Goal: Information Seeking & Learning: Understand process/instructions

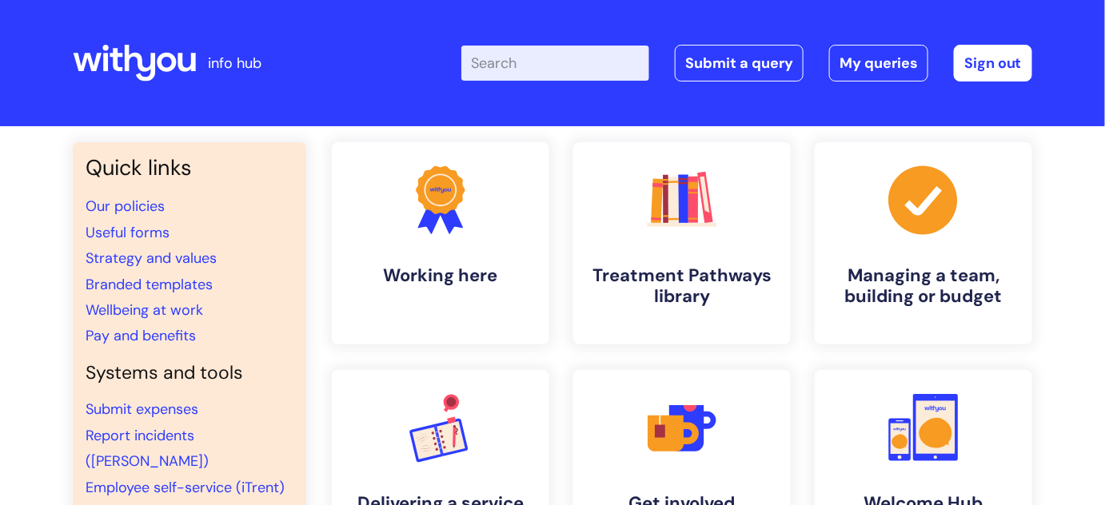
drag, startPoint x: 528, startPoint y: 67, endPoint x: 555, endPoint y: 94, distance: 38.4
click at [528, 69] on input "Enter your search term here..." at bounding box center [555, 63] width 188 height 35
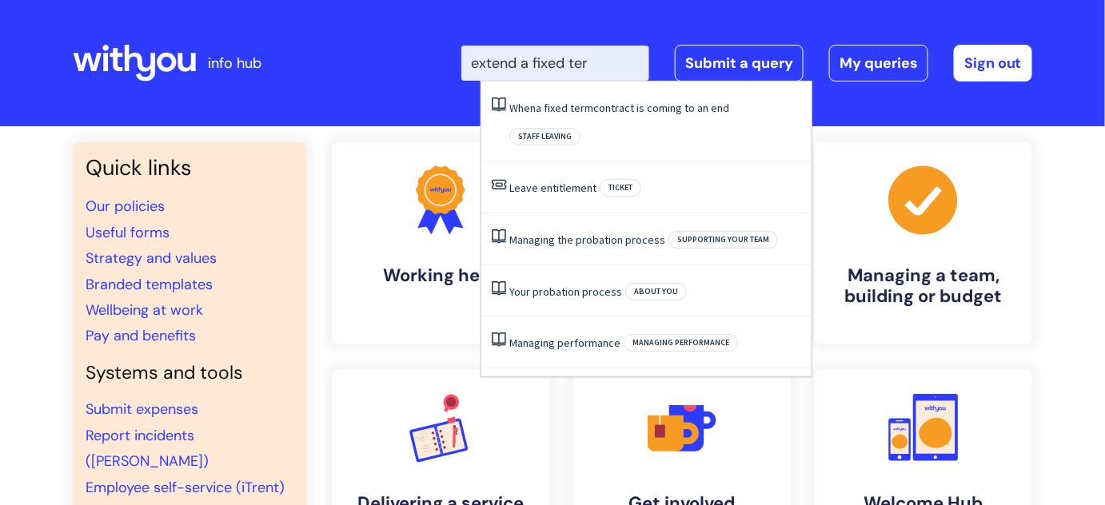
type input "extend a fixed term"
click at [584, 108] on span "term" at bounding box center [581, 108] width 23 height 14
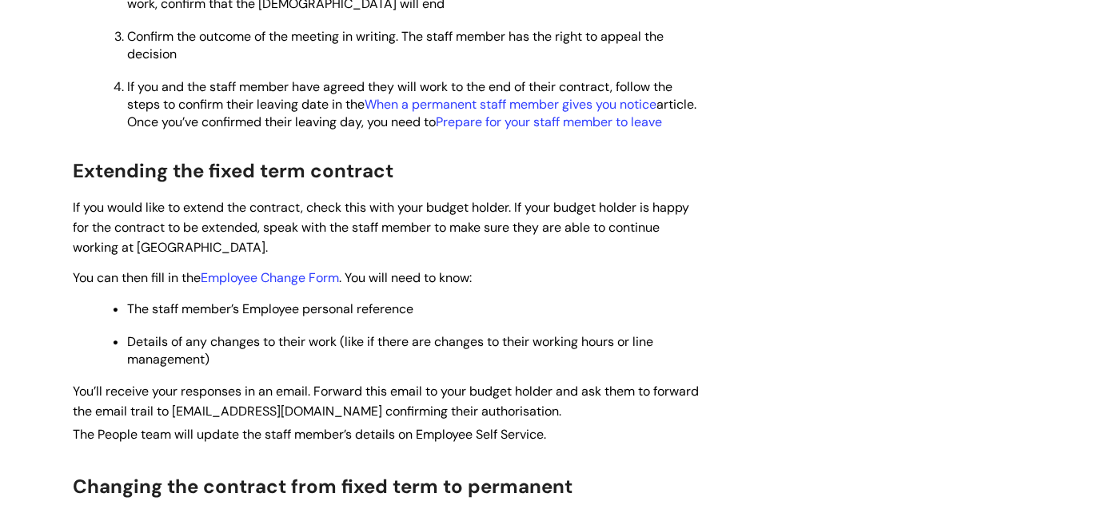
scroll to position [1162, 0]
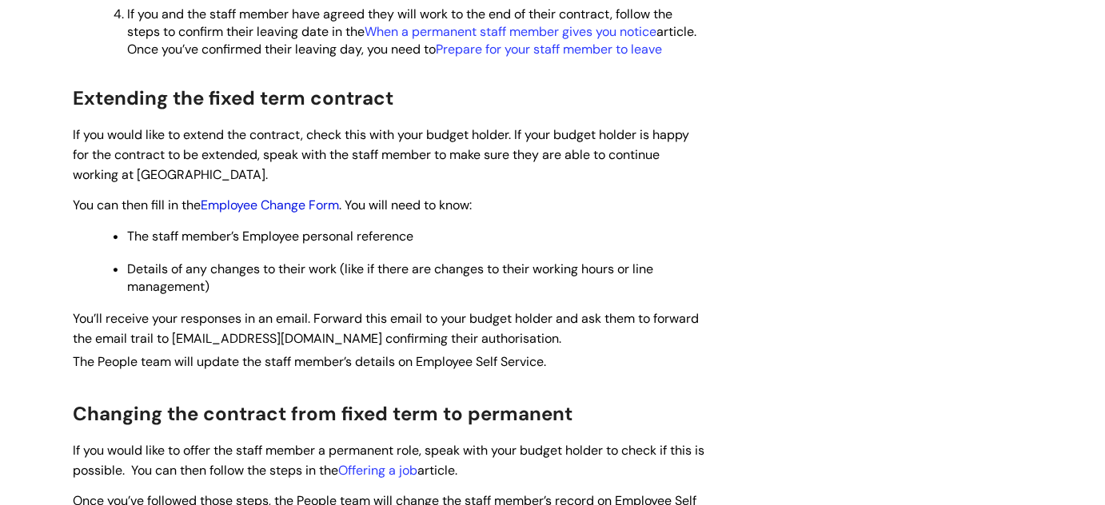
click at [269, 213] on link "Employee Change Form" at bounding box center [270, 205] width 138 height 17
